Goal: Navigation & Orientation: Find specific page/section

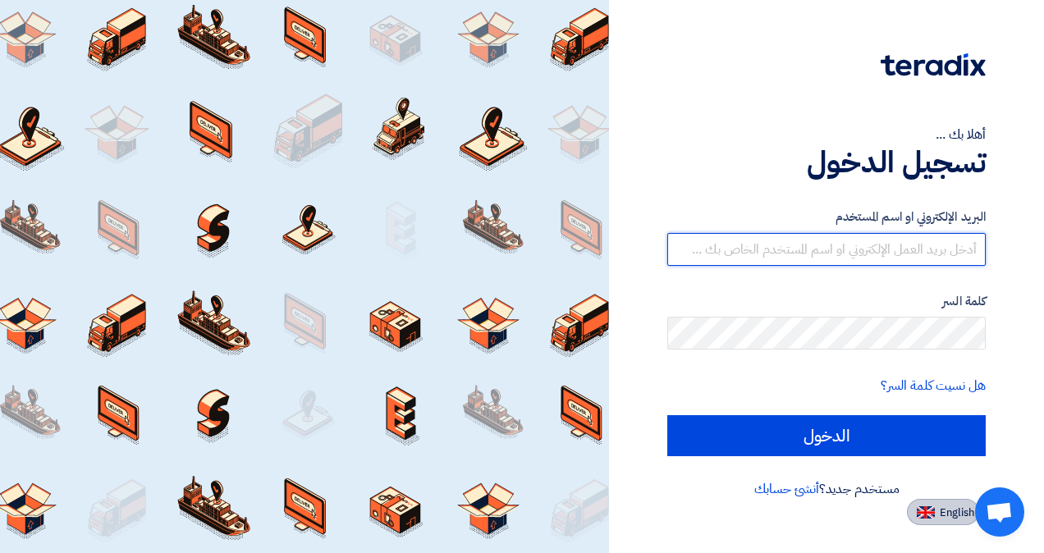
type input "[EMAIL_ADDRESS][PERSON_NAME][DOMAIN_NAME]"
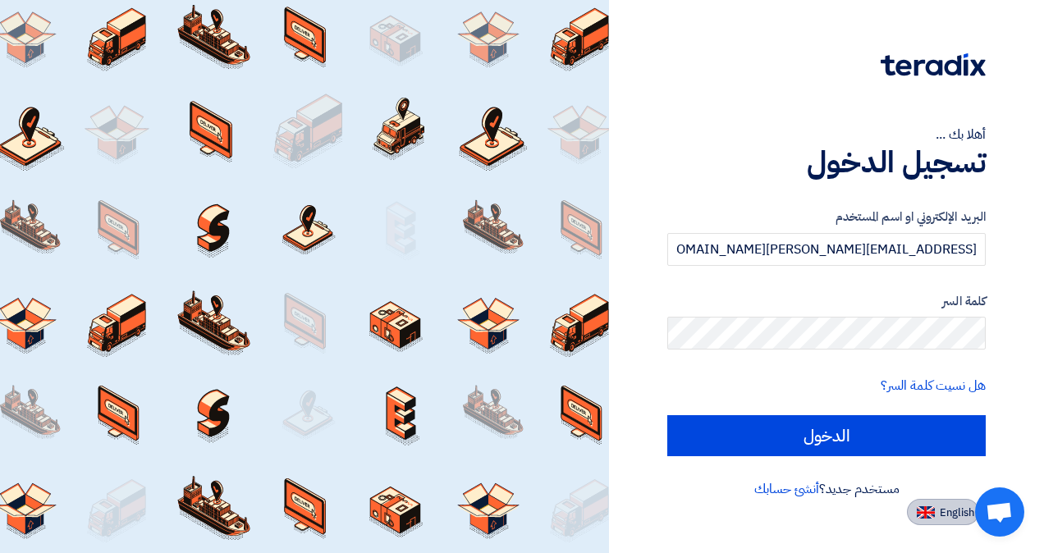
click at [923, 505] on button "English" at bounding box center [943, 512] width 72 height 26
type input "Sign in"
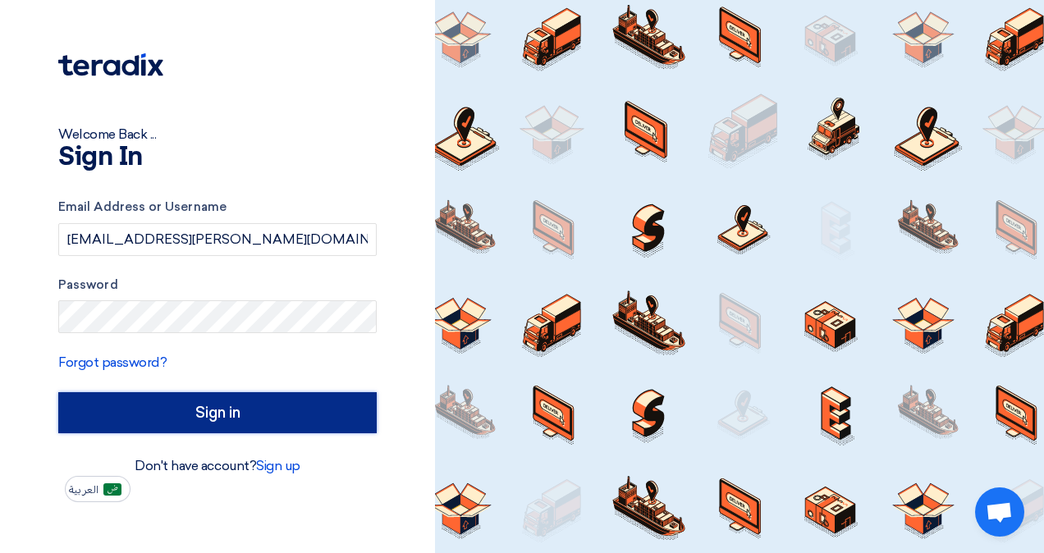
click at [230, 411] on input "Sign in" at bounding box center [217, 412] width 319 height 41
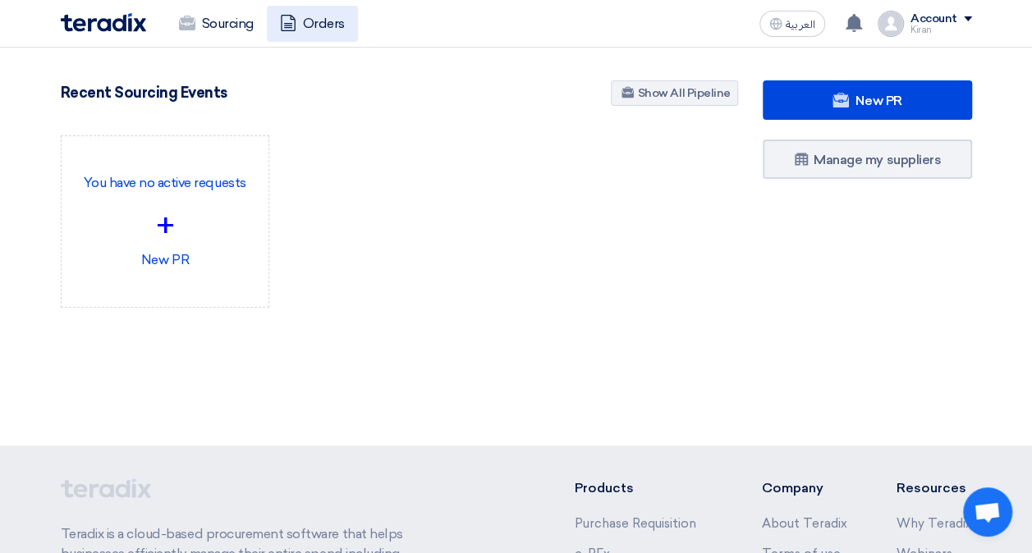
click at [319, 25] on link "Orders" at bounding box center [312, 24] width 91 height 36
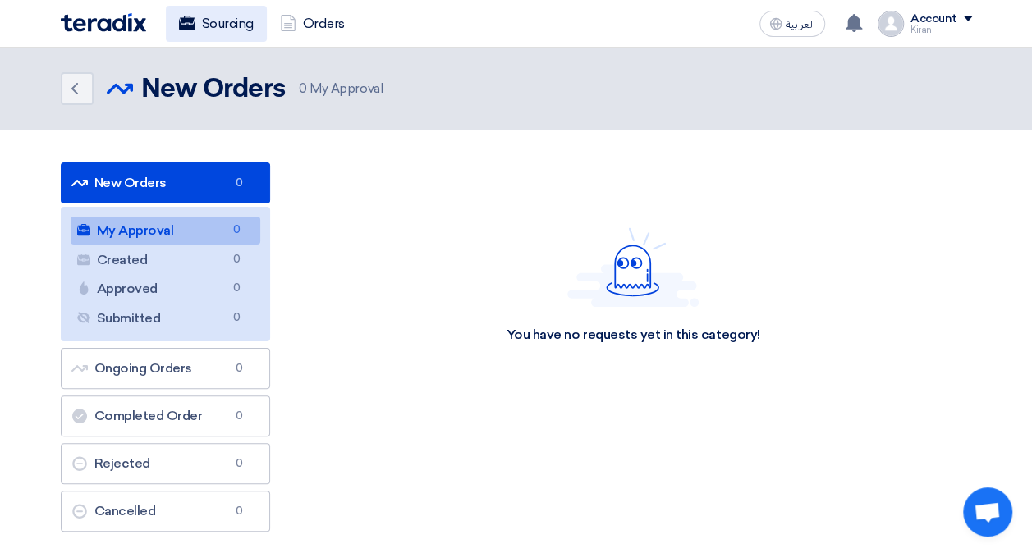
click at [219, 30] on link "Sourcing" at bounding box center [216, 24] width 101 height 36
